Goal: Information Seeking & Learning: Learn about a topic

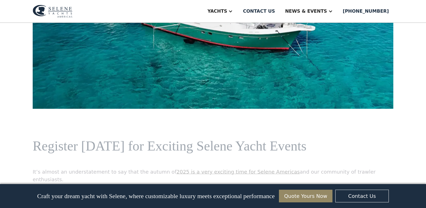
scroll to position [275, 0]
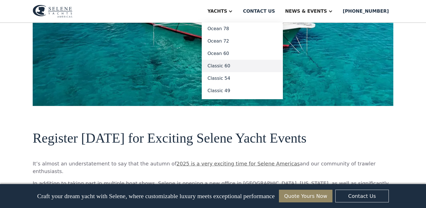
click at [237, 67] on link "Classic 60" at bounding box center [242, 66] width 81 height 12
click at [235, 66] on link "Classic 60" at bounding box center [242, 66] width 81 height 12
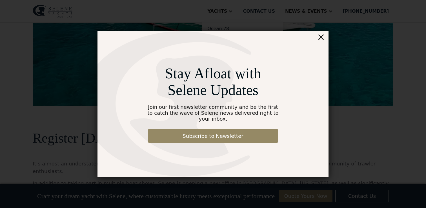
click at [321, 41] on div "×" at bounding box center [321, 36] width 8 height 11
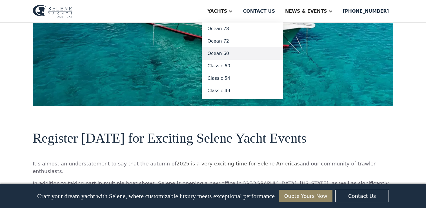
click at [238, 52] on link "Ocean 60" at bounding box center [242, 53] width 81 height 12
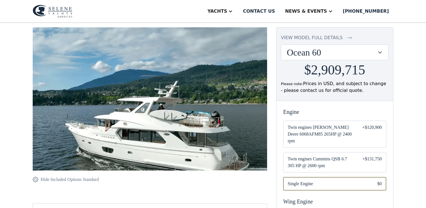
scroll to position [52, 0]
click at [308, 158] on span "Twin engines Cummins QSB 6.7 305 HP @ 2600 rpm" at bounding box center [321, 162] width 66 height 14
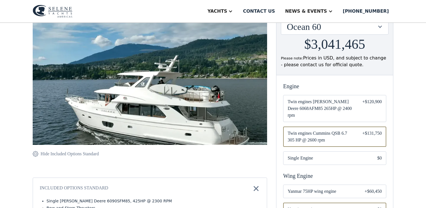
scroll to position [78, 0]
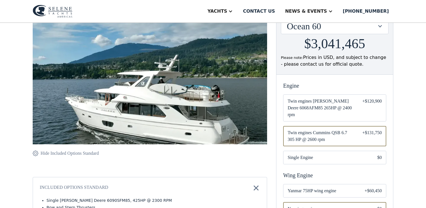
click at [188, 125] on img at bounding box center [150, 85] width 235 height 169
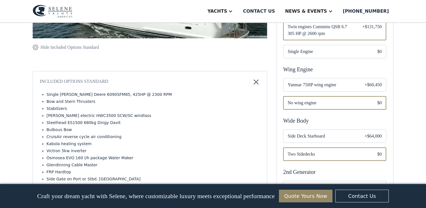
scroll to position [0, 0]
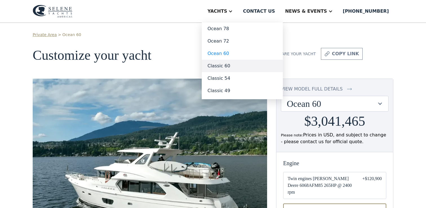
click at [235, 65] on link "Classic 60" at bounding box center [242, 66] width 81 height 12
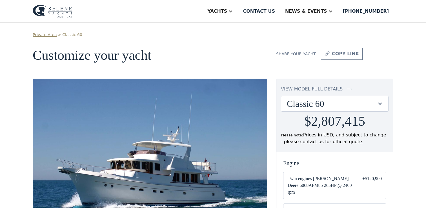
click at [240, 99] on img at bounding box center [150, 157] width 235 height 156
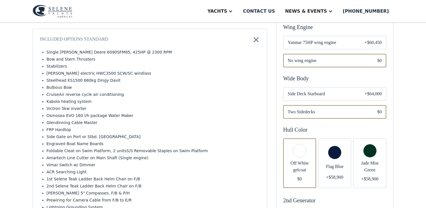
scroll to position [222, 0]
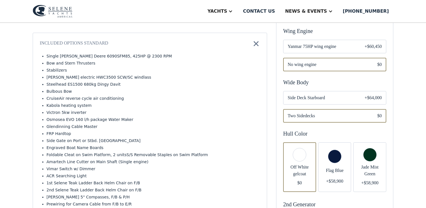
click at [256, 47] on img at bounding box center [256, 44] width 8 height 8
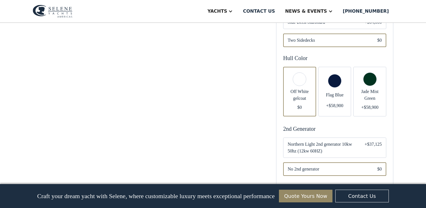
scroll to position [311, 0]
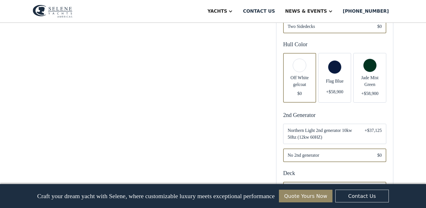
click at [332, 58] on div "Email Form" at bounding box center [335, 78] width 33 height 50
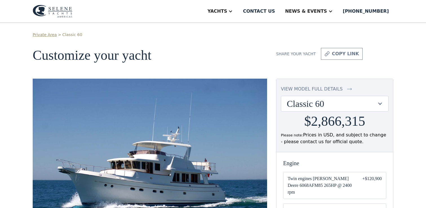
click at [64, 14] on img at bounding box center [53, 11] width 40 height 13
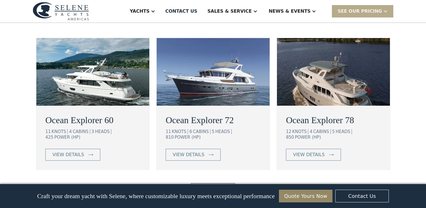
scroll to position [1056, 0]
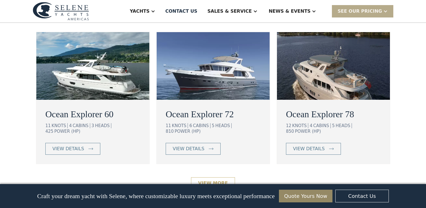
click at [210, 177] on link "View More" at bounding box center [213, 183] width 44 height 12
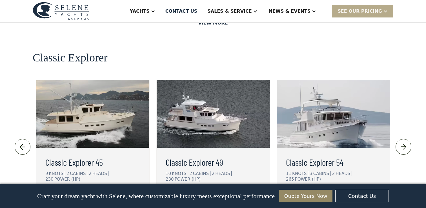
scroll to position [1217, 0]
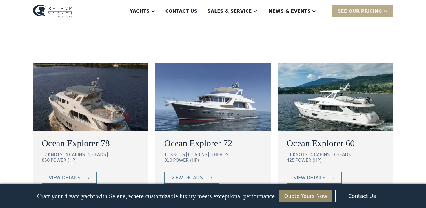
scroll to position [313, 0]
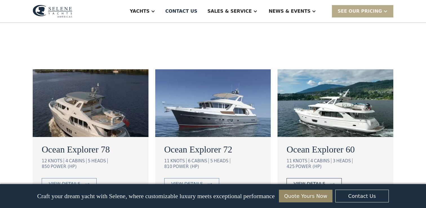
click at [316, 181] on div "view details" at bounding box center [310, 184] width 32 height 7
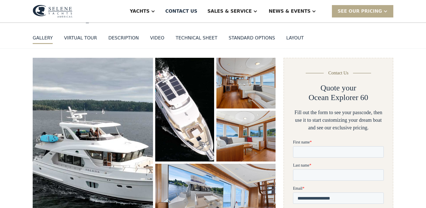
click at [248, 81] on img "open lightbox" at bounding box center [246, 83] width 59 height 51
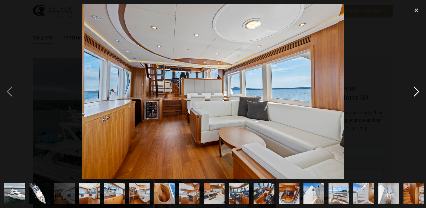
click at [418, 92] on div "next image" at bounding box center [416, 91] width 19 height 175
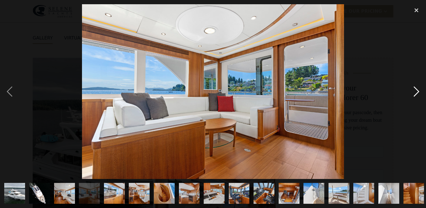
click at [418, 92] on div "next image" at bounding box center [416, 91] width 19 height 175
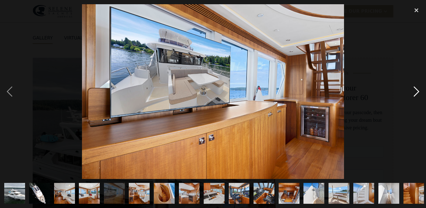
click at [418, 92] on div "next image" at bounding box center [416, 91] width 19 height 175
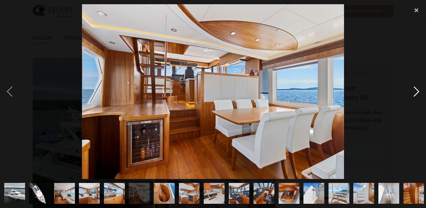
click at [418, 92] on div "next image" at bounding box center [416, 91] width 19 height 175
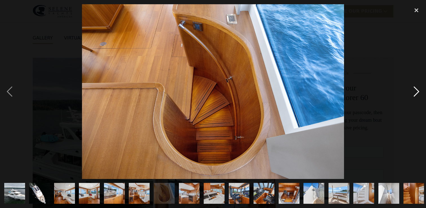
click at [418, 92] on div "next image" at bounding box center [416, 91] width 19 height 175
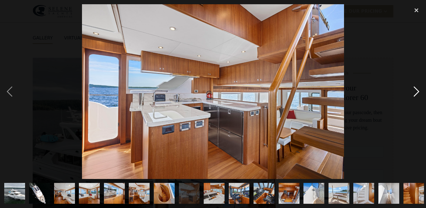
click at [418, 92] on div "next image" at bounding box center [416, 91] width 19 height 175
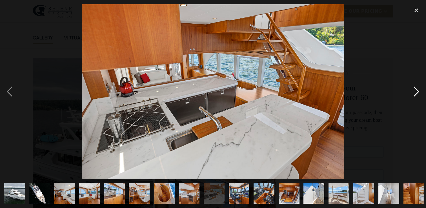
click at [418, 92] on div "next image" at bounding box center [416, 91] width 19 height 175
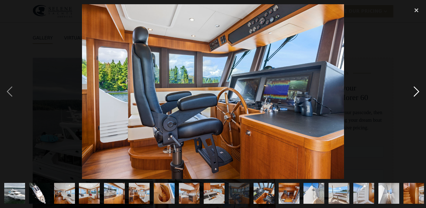
click at [418, 92] on div "next image" at bounding box center [416, 91] width 19 height 175
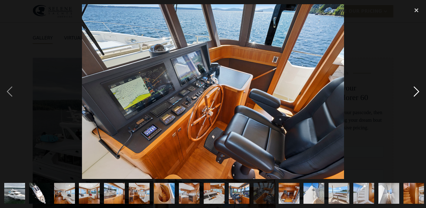
click at [418, 92] on div "next image" at bounding box center [416, 91] width 19 height 175
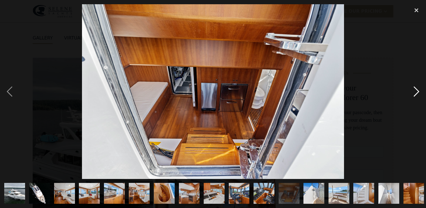
click at [418, 92] on div "next image" at bounding box center [416, 91] width 19 height 175
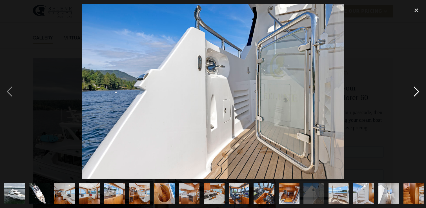
click at [418, 92] on div "next image" at bounding box center [416, 91] width 19 height 175
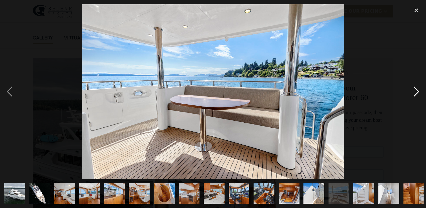
click at [418, 92] on div "next image" at bounding box center [416, 91] width 19 height 175
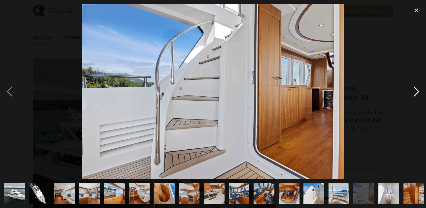
click at [418, 92] on div "next image" at bounding box center [416, 91] width 19 height 175
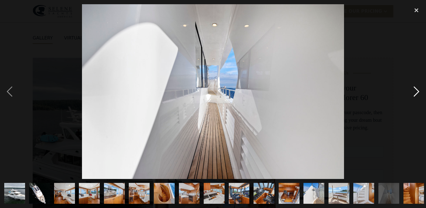
click at [418, 92] on div "next image" at bounding box center [416, 91] width 19 height 175
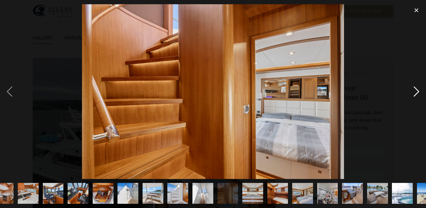
scroll to position [0, 202]
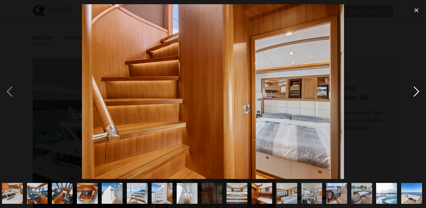
click at [418, 92] on div "next image" at bounding box center [416, 91] width 19 height 175
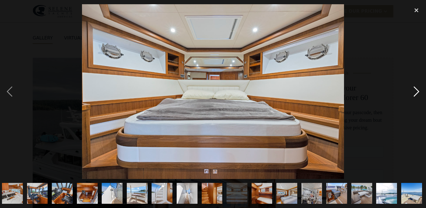
click at [418, 92] on div "next image" at bounding box center [416, 91] width 19 height 175
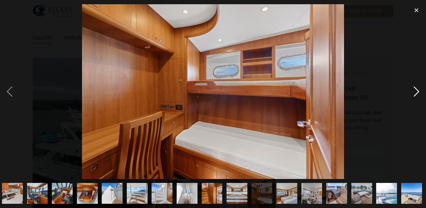
click at [418, 92] on div "next image" at bounding box center [416, 91] width 19 height 175
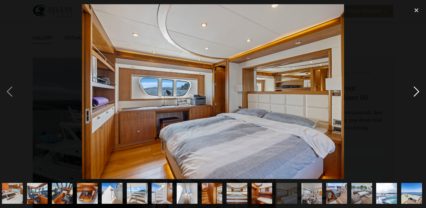
click at [418, 92] on div "next image" at bounding box center [416, 91] width 19 height 175
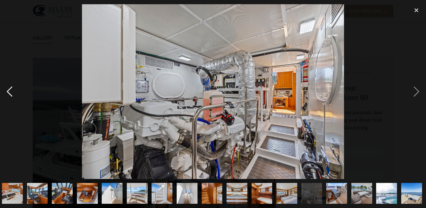
click at [8, 90] on div "previous image" at bounding box center [9, 91] width 19 height 175
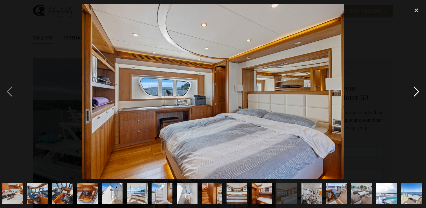
click at [414, 91] on div "next image" at bounding box center [416, 91] width 19 height 175
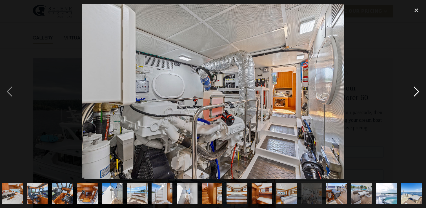
click at [414, 91] on div "next image" at bounding box center [416, 91] width 19 height 175
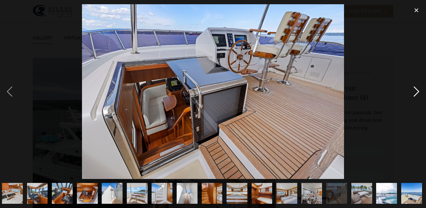
click at [414, 91] on div "next image" at bounding box center [416, 91] width 19 height 175
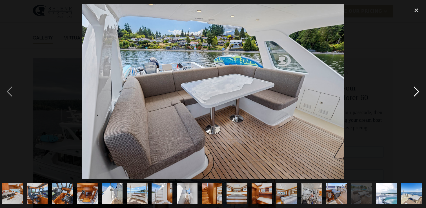
click at [414, 91] on div "next image" at bounding box center [416, 91] width 19 height 175
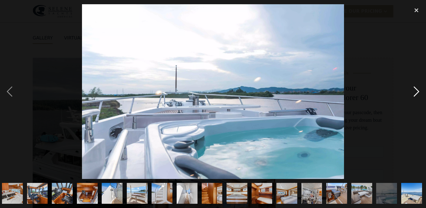
click at [414, 91] on div "next image" at bounding box center [416, 91] width 19 height 175
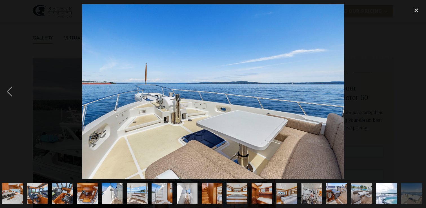
click at [414, 91] on div "next image" at bounding box center [416, 91] width 19 height 175
click at [416, 10] on div "close lightbox" at bounding box center [416, 10] width 19 height 12
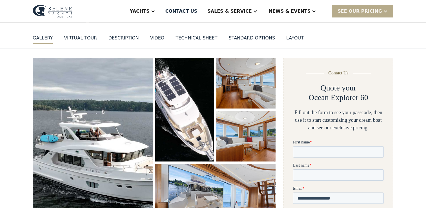
scroll to position [0, 0]
click at [92, 36] on div "VIRTUAL TOUR" at bounding box center [80, 38] width 33 height 7
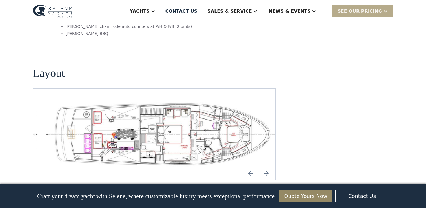
scroll to position [1193, 0]
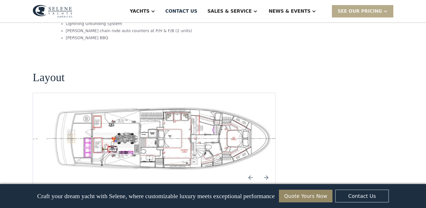
click at [267, 171] on img "Next slide" at bounding box center [267, 178] width 14 height 14
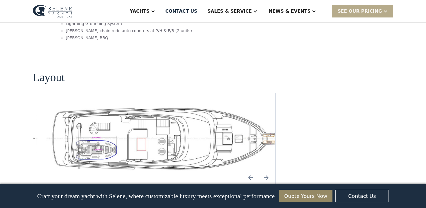
click at [267, 171] on img "Next slide" at bounding box center [267, 178] width 14 height 14
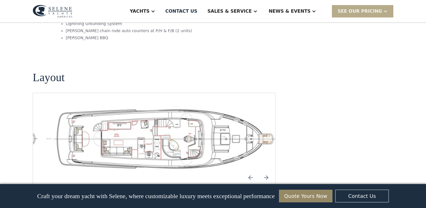
click at [267, 171] on img "Next slide" at bounding box center [267, 178] width 14 height 14
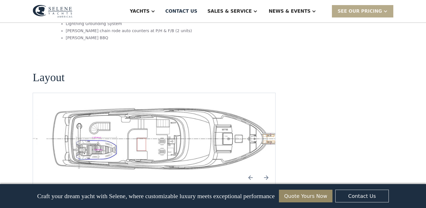
click at [251, 171] on img "Previous slide" at bounding box center [251, 178] width 14 height 14
click at [269, 171] on img "Next slide" at bounding box center [267, 178] width 14 height 14
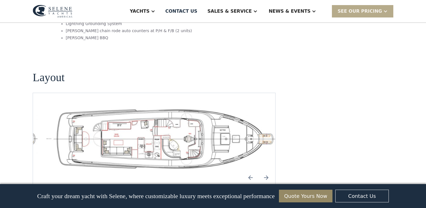
click at [269, 171] on img "Next slide" at bounding box center [267, 178] width 14 height 14
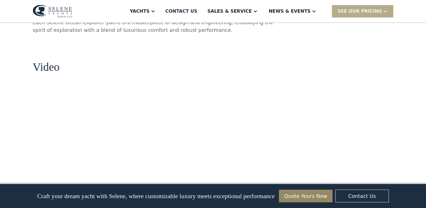
scroll to position [648, 0]
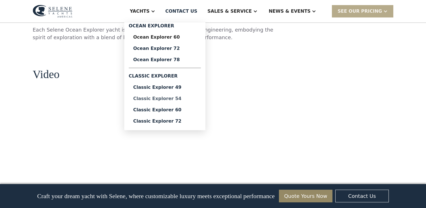
click at [185, 97] on div "Classic Explorer 54" at bounding box center [164, 98] width 63 height 5
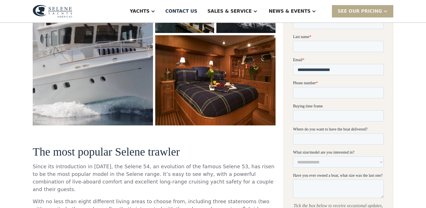
scroll to position [175, 0]
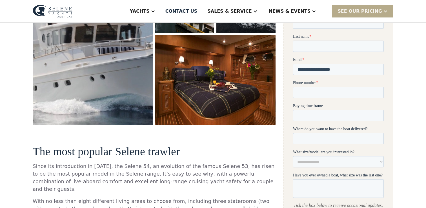
click at [175, 104] on img "open lightbox" at bounding box center [215, 80] width 124 height 93
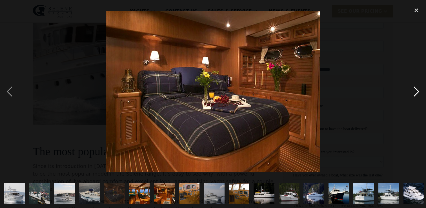
click at [415, 92] on div "next image" at bounding box center [416, 91] width 19 height 175
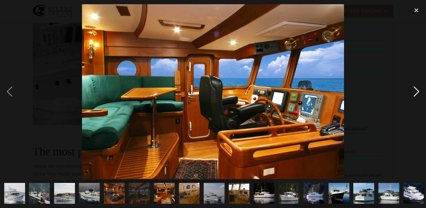
click at [415, 92] on div "next image" at bounding box center [416, 91] width 19 height 175
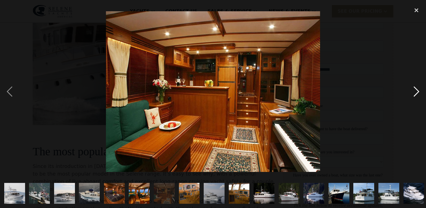
click at [415, 92] on div "next image" at bounding box center [416, 91] width 19 height 175
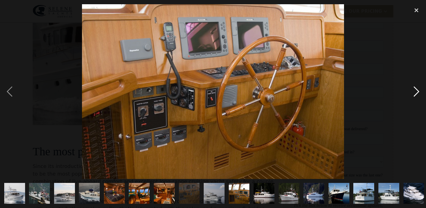
click at [415, 92] on div "next image" at bounding box center [416, 91] width 19 height 175
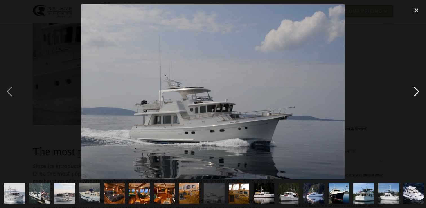
click at [415, 92] on div "next image" at bounding box center [416, 91] width 19 height 175
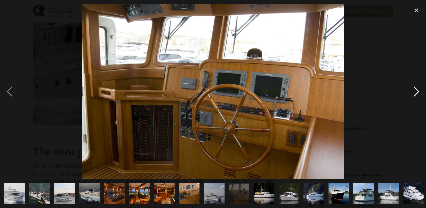
click at [415, 92] on div "next image" at bounding box center [416, 91] width 19 height 175
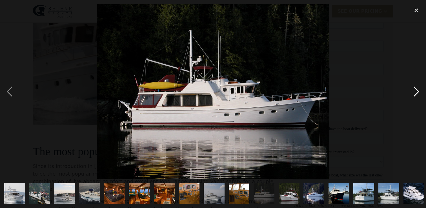
click at [415, 92] on div "next image" at bounding box center [416, 91] width 19 height 175
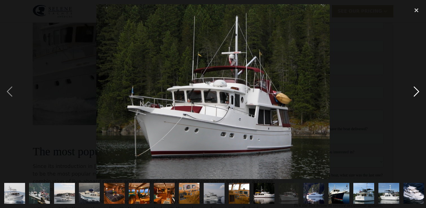
click at [415, 92] on div "next image" at bounding box center [416, 91] width 19 height 175
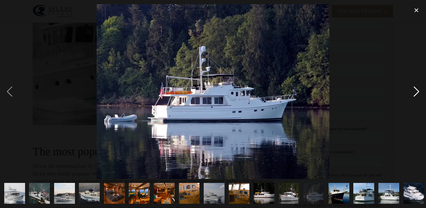
click at [415, 92] on div "next image" at bounding box center [416, 91] width 19 height 175
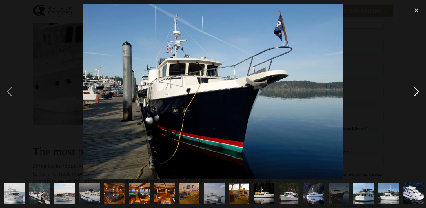
click at [415, 92] on div "next image" at bounding box center [416, 91] width 19 height 175
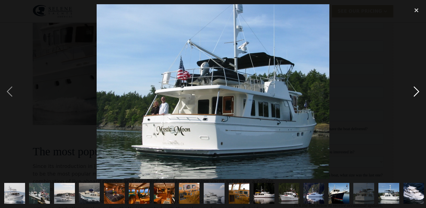
click at [415, 92] on div "next image" at bounding box center [416, 91] width 19 height 175
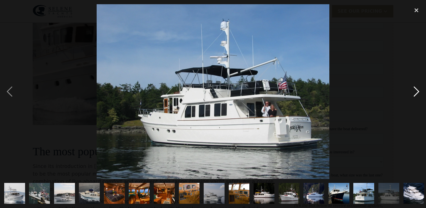
click at [415, 92] on div "next image" at bounding box center [416, 91] width 19 height 175
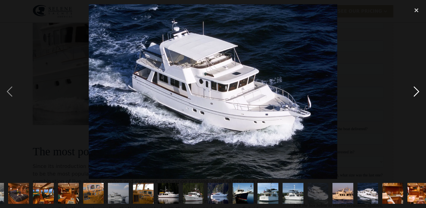
click at [415, 92] on div "next image" at bounding box center [416, 91] width 19 height 175
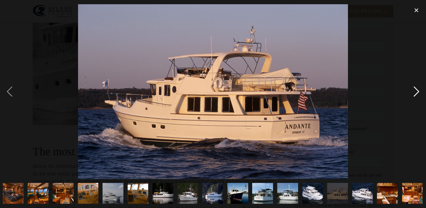
scroll to position [0, 102]
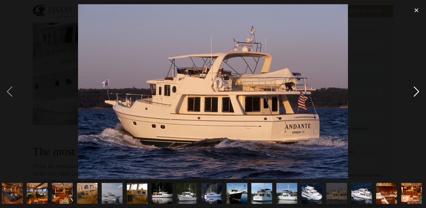
click at [415, 92] on div "next image" at bounding box center [416, 91] width 19 height 175
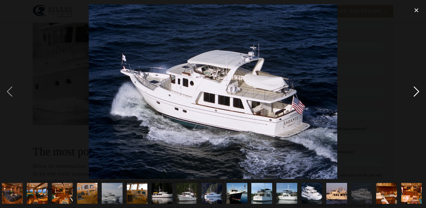
click at [415, 92] on div "next image" at bounding box center [416, 91] width 19 height 175
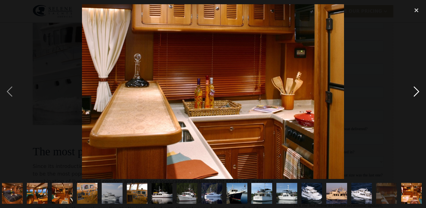
click at [415, 92] on div "next image" at bounding box center [416, 91] width 19 height 175
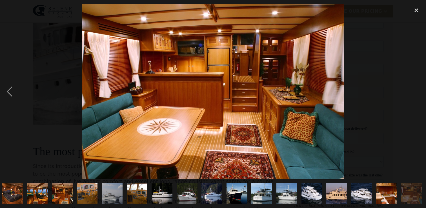
click at [415, 92] on div "next image" at bounding box center [416, 91] width 19 height 175
click at [416, 13] on div "close lightbox" at bounding box center [416, 10] width 19 height 12
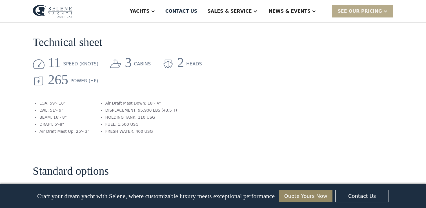
scroll to position [707, 0]
